Goal: Answer question/provide support: Answer question/provide support

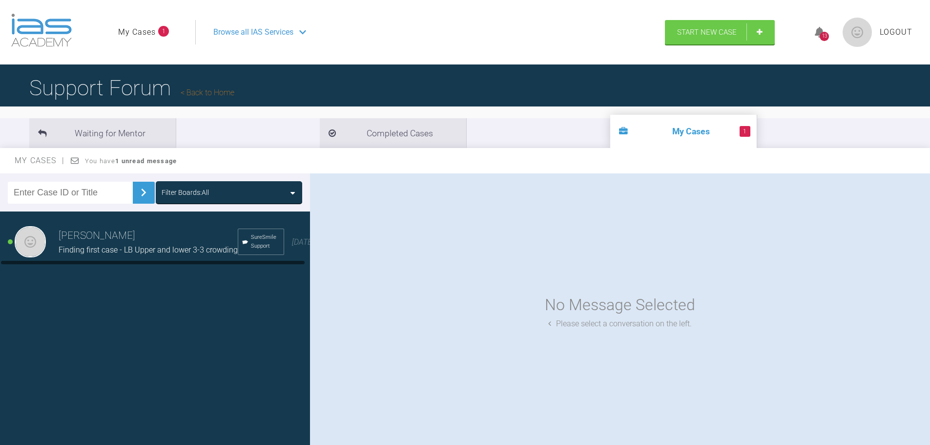
click at [184, 252] on span "Finding first case - LB Upper and lower 3-3 crowding" at bounding box center [148, 249] width 179 height 9
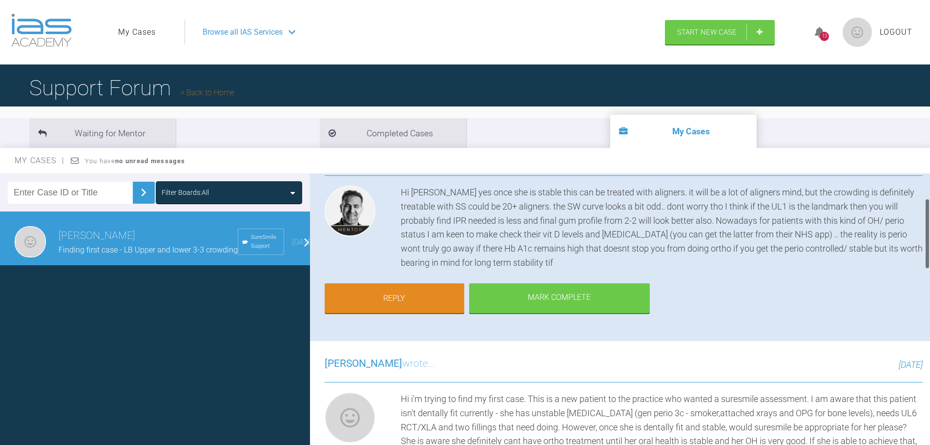
scroll to position [98, 0]
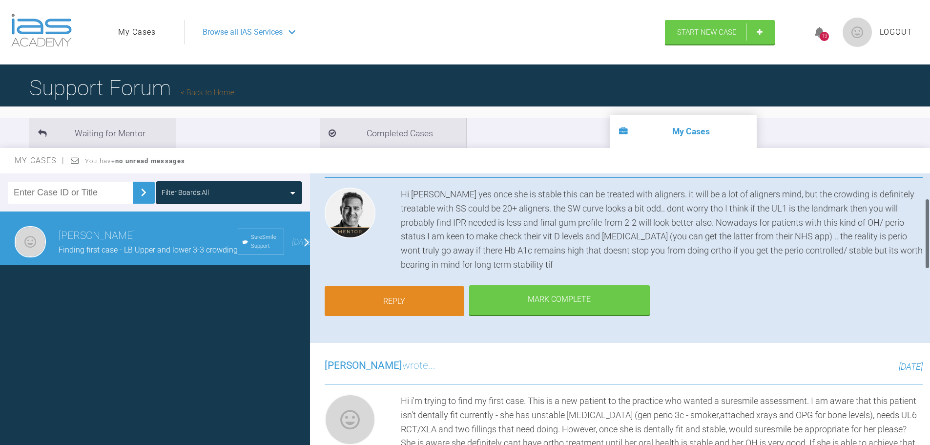
click at [417, 304] on link "Reply" at bounding box center [395, 301] width 140 height 30
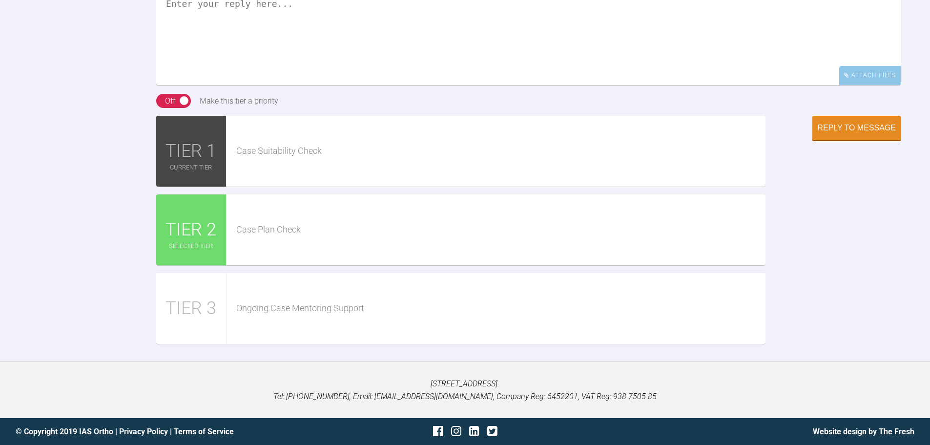
scroll to position [1163, 0]
click at [372, 76] on textarea at bounding box center [528, 36] width 744 height 98
click at [277, 85] on textarea at bounding box center [528, 36] width 744 height 98
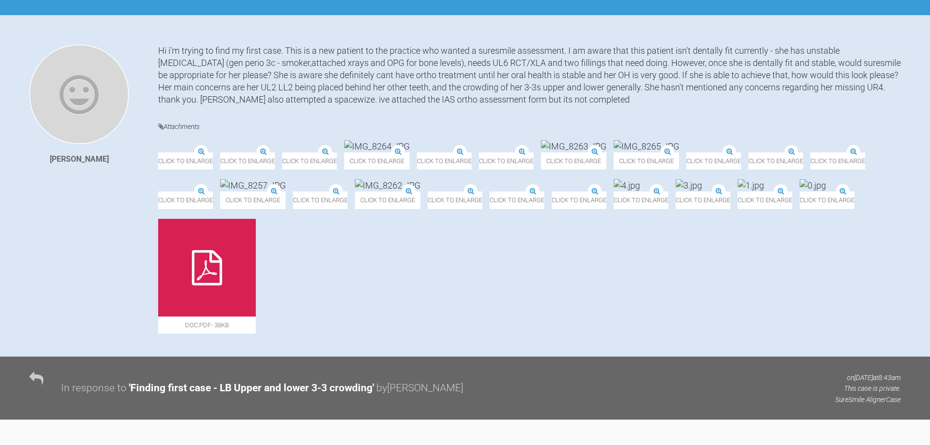
scroll to position [0, 0]
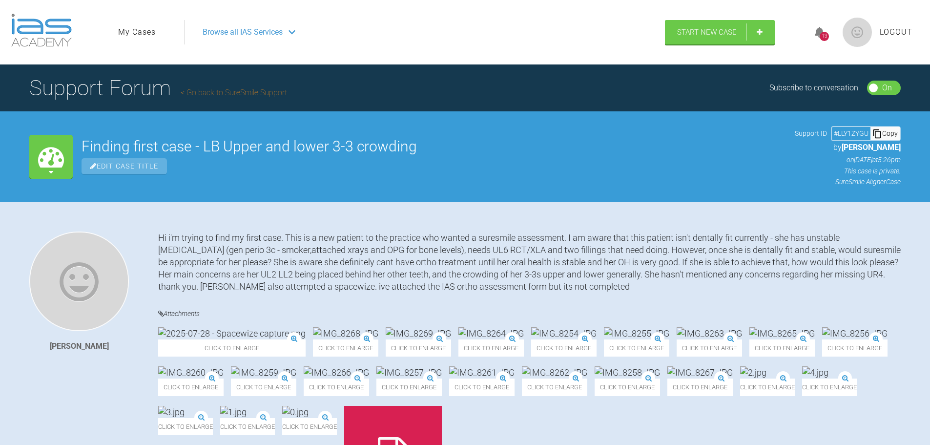
click at [149, 166] on span "Edit Case Title" at bounding box center [124, 166] width 85 height 16
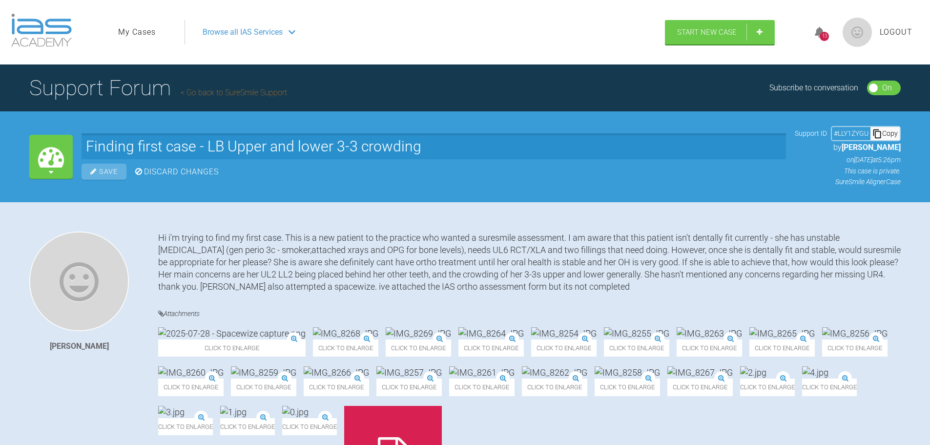
drag, startPoint x: 466, startPoint y: 143, endPoint x: 207, endPoint y: 165, distance: 259.7
click at [207, 165] on div "Finding first case - LB Upper and lower 3-3 crowding Save Discard Changes" at bounding box center [434, 156] width 704 height 46
type input "Finding first case"
click at [95, 165] on div "Save" at bounding box center [104, 172] width 45 height 16
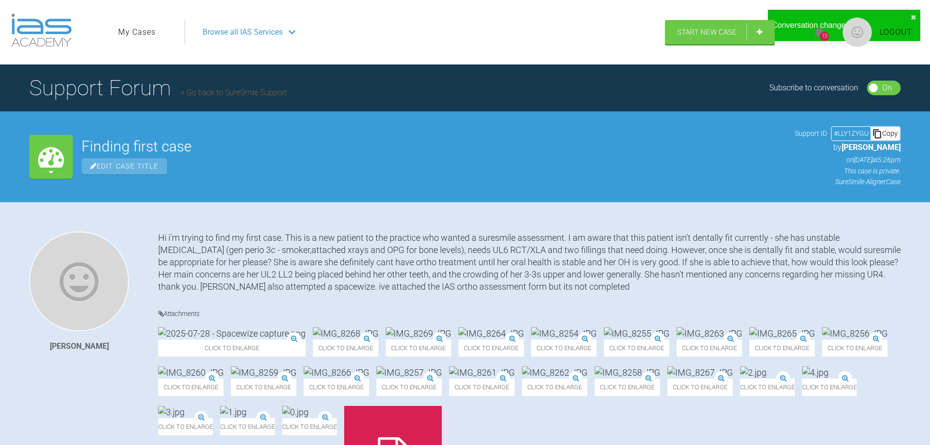
click at [297, 33] on div "Browse all IAS Services" at bounding box center [421, 32] width 454 height 24
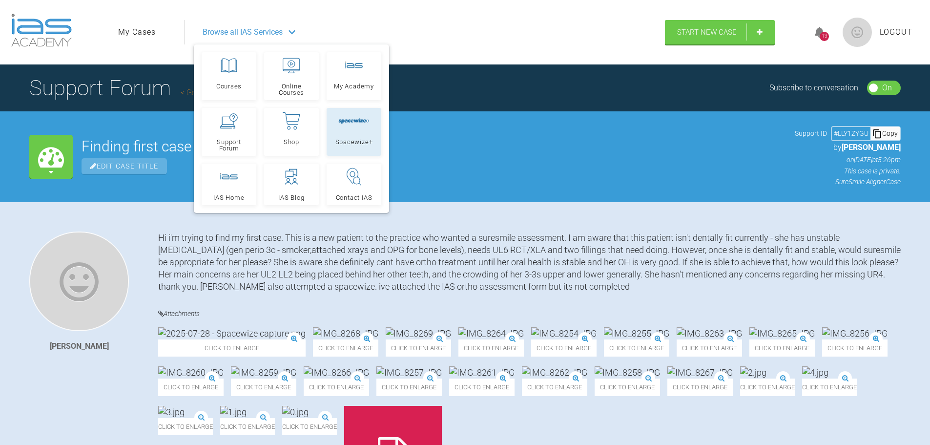
click at [351, 139] on span "Spacewize+" at bounding box center [354, 142] width 38 height 6
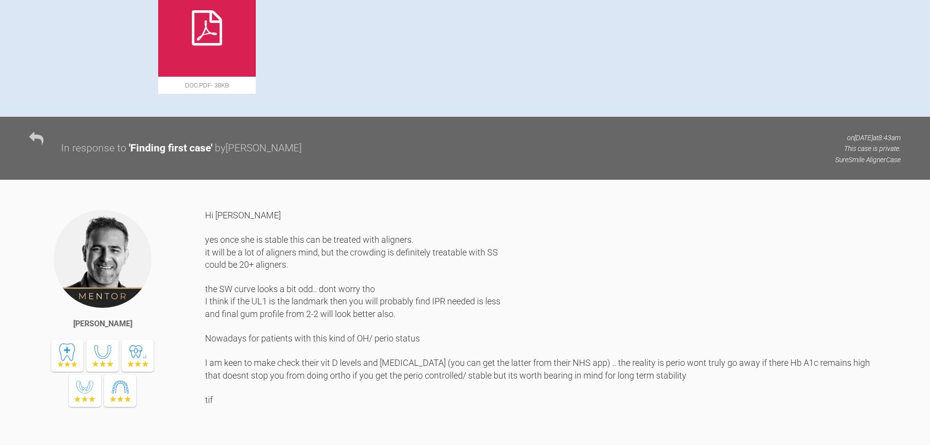
scroll to position [391, 0]
